Goal: Task Accomplishment & Management: Manage account settings

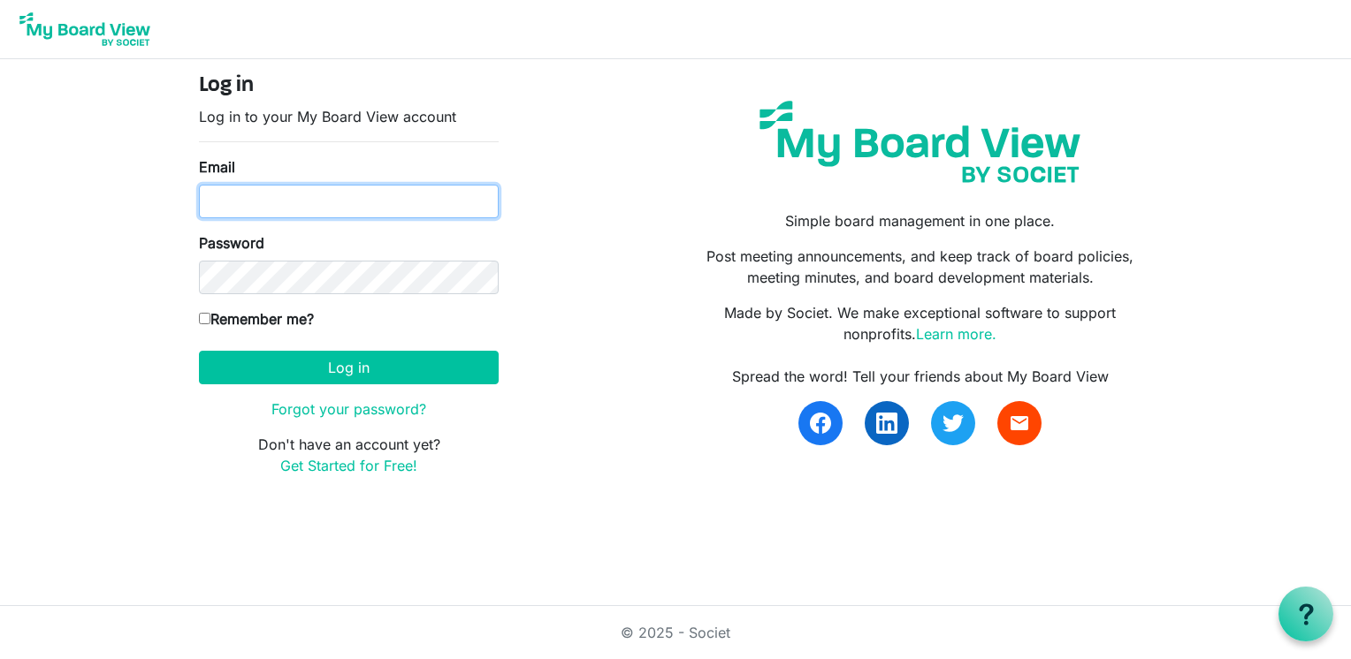
click at [322, 201] on input "Email" at bounding box center [349, 202] width 300 height 34
click at [370, 213] on input "Email" at bounding box center [349, 202] width 300 height 34
type input "[PERSON_NAME][EMAIL_ADDRESS][PERSON_NAME][DOMAIN_NAME]"
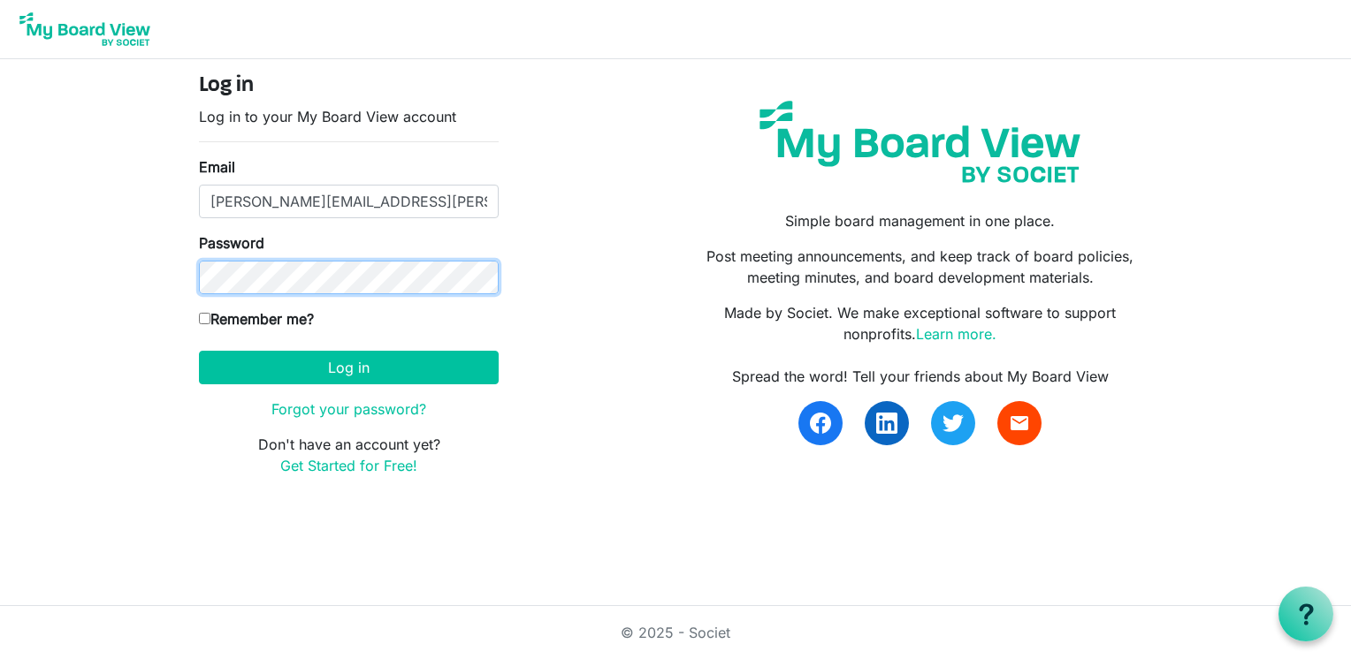
click at [199, 351] on button "Log in" at bounding box center [349, 368] width 300 height 34
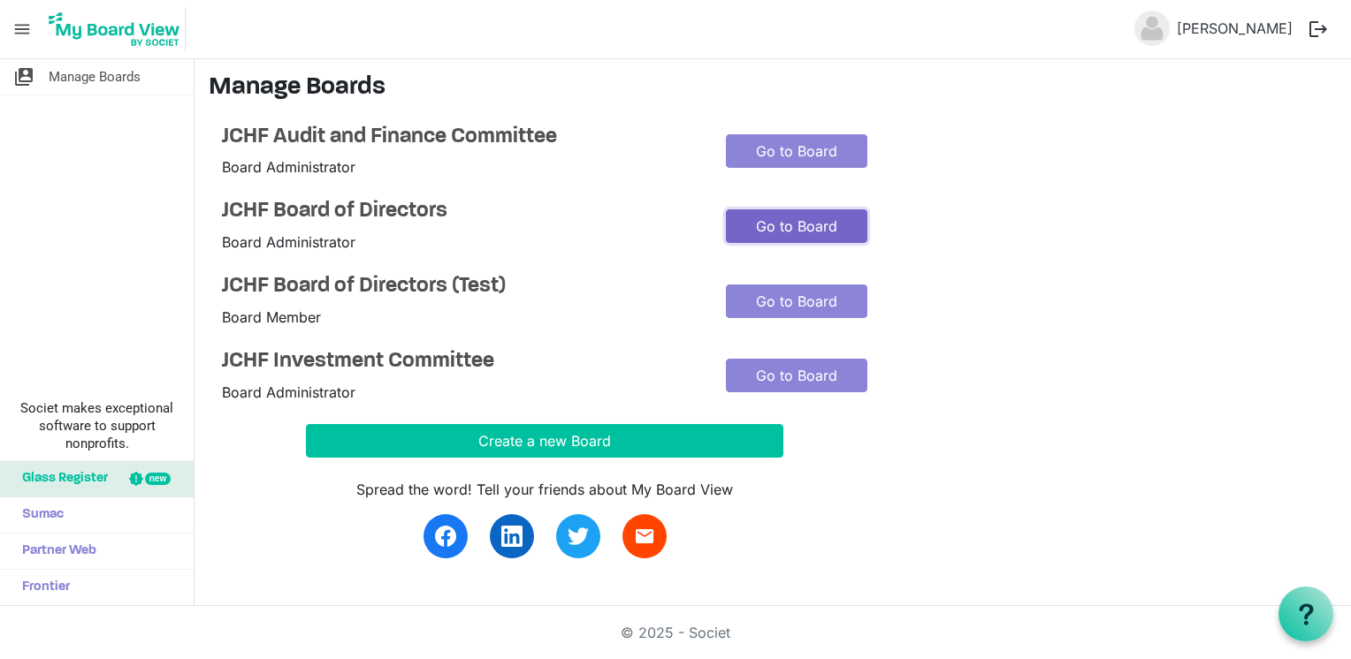
click at [778, 230] on link "Go to Board" at bounding box center [796, 226] width 141 height 34
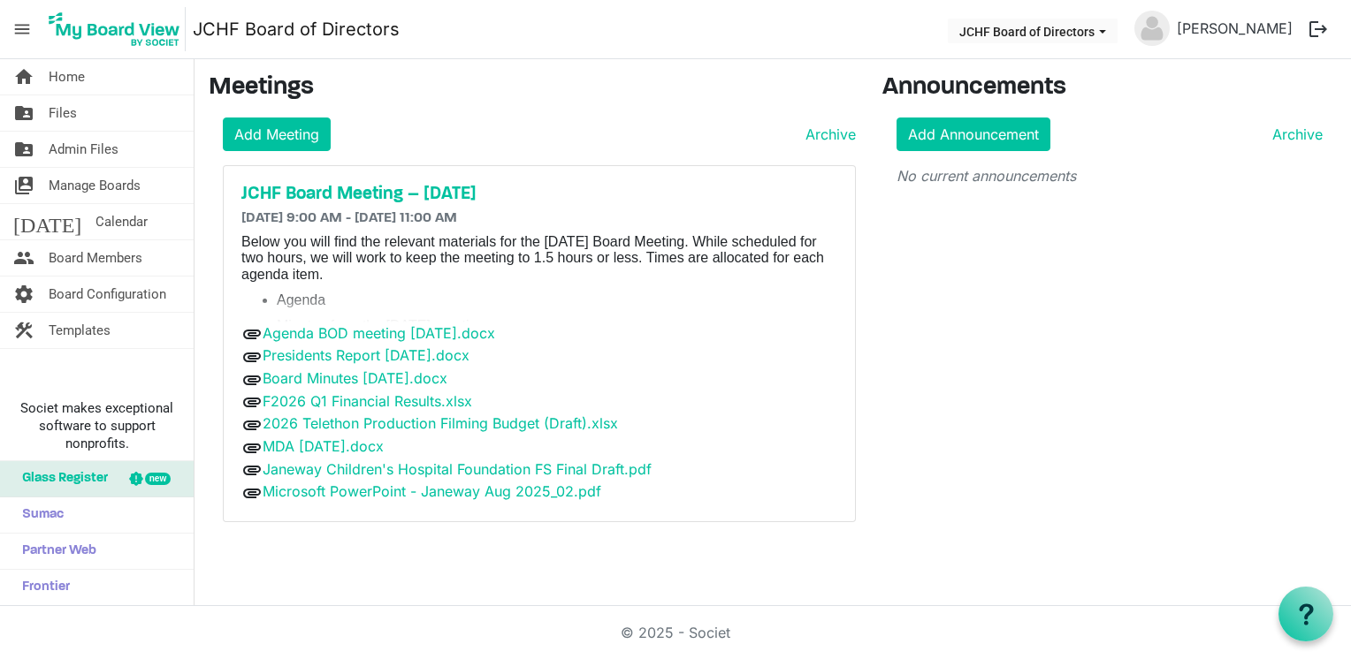
click at [979, 392] on div "Announcements Add Announcement Archive No current announcements" at bounding box center [1109, 304] width 481 height 463
click at [1319, 28] on button "logout" at bounding box center [1317, 29] width 37 height 37
